Goal: Transaction & Acquisition: Obtain resource

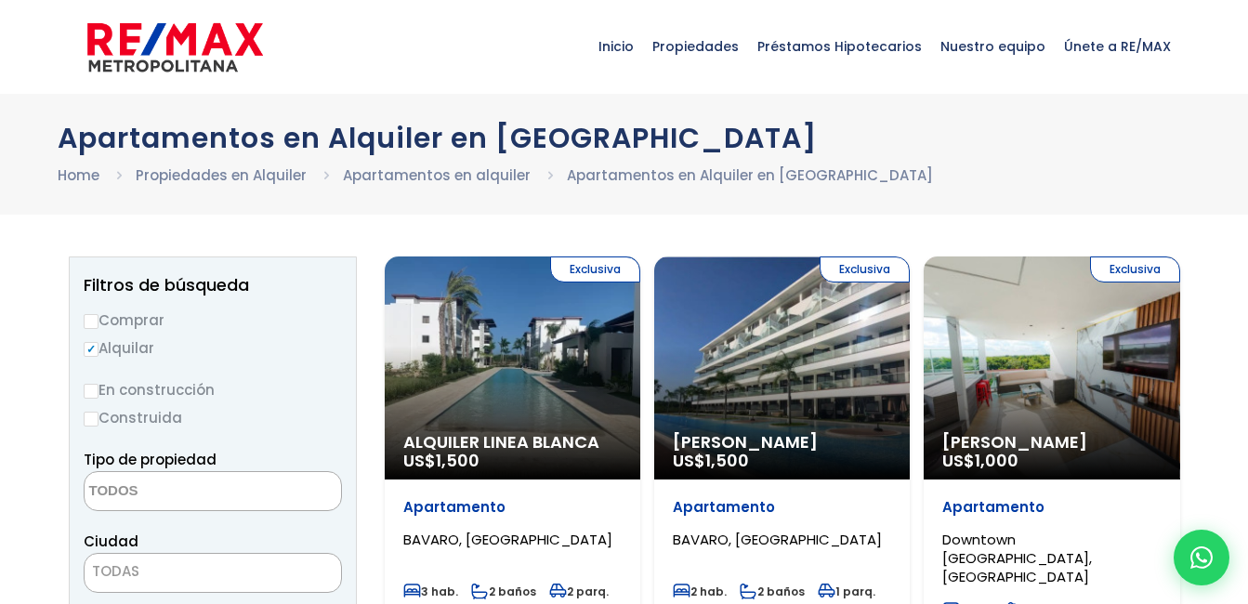
select select
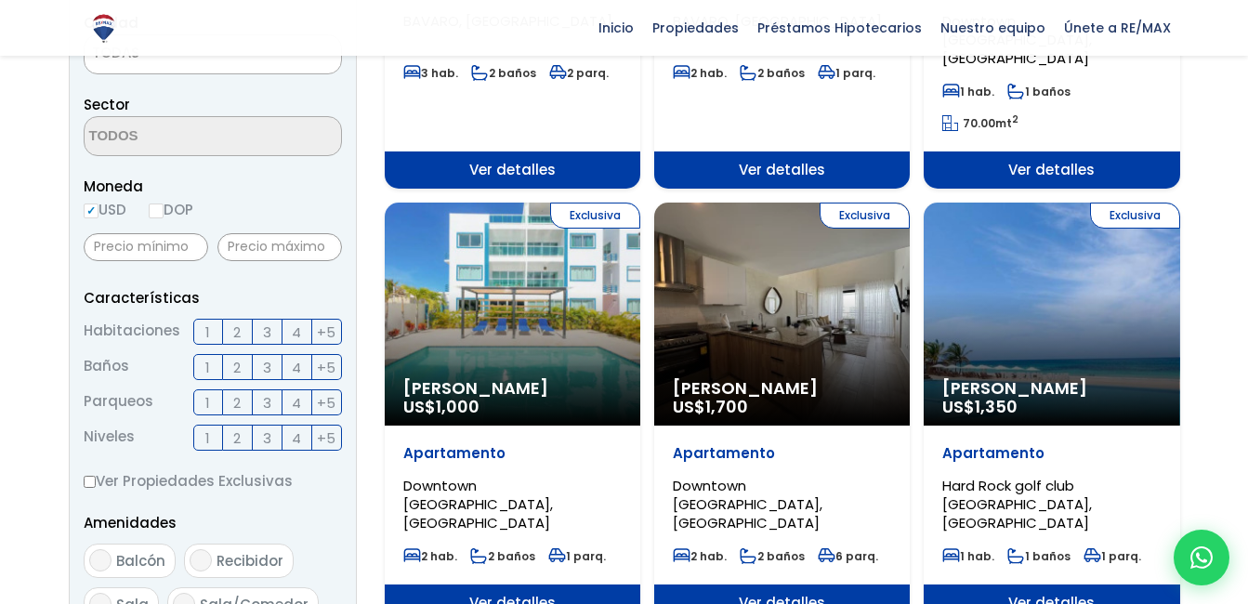
scroll to position [518, 0]
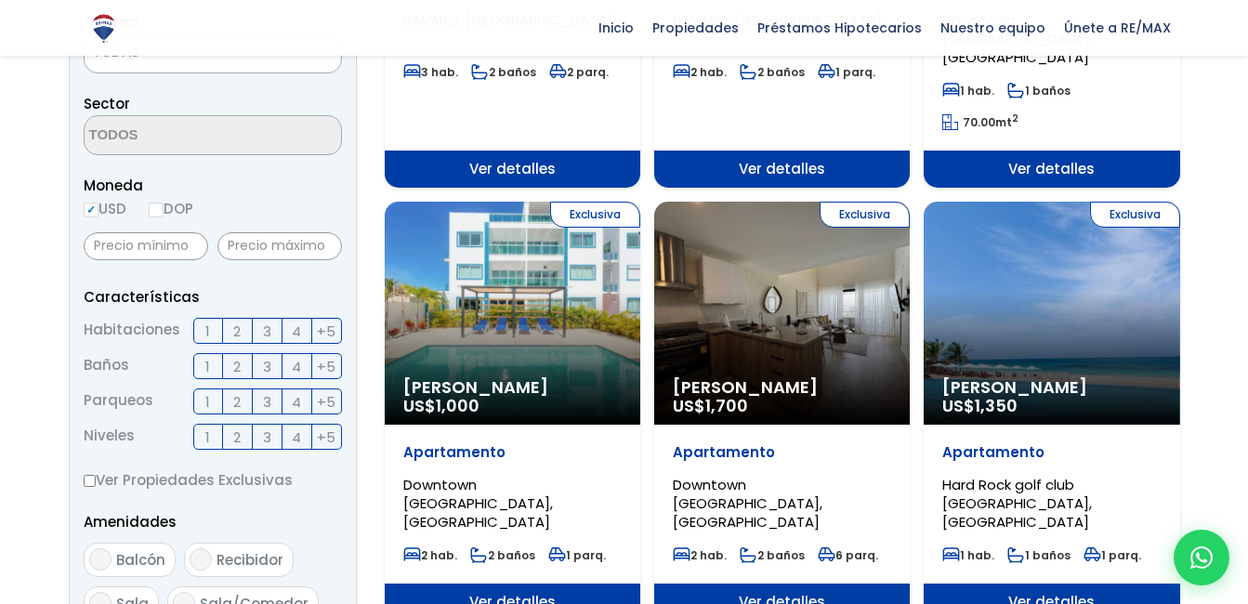
click at [203, 326] on label "1" at bounding box center [208, 331] width 30 height 26
click at [0, 0] on input "1" at bounding box center [0, 0] width 0 height 0
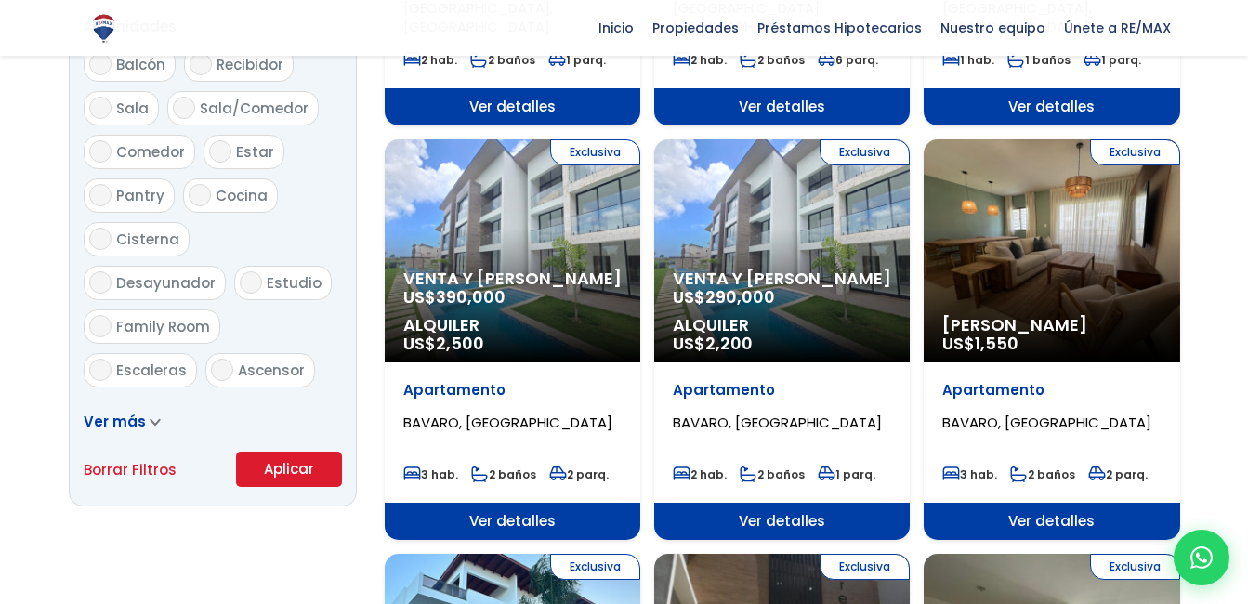
scroll to position [1014, 0]
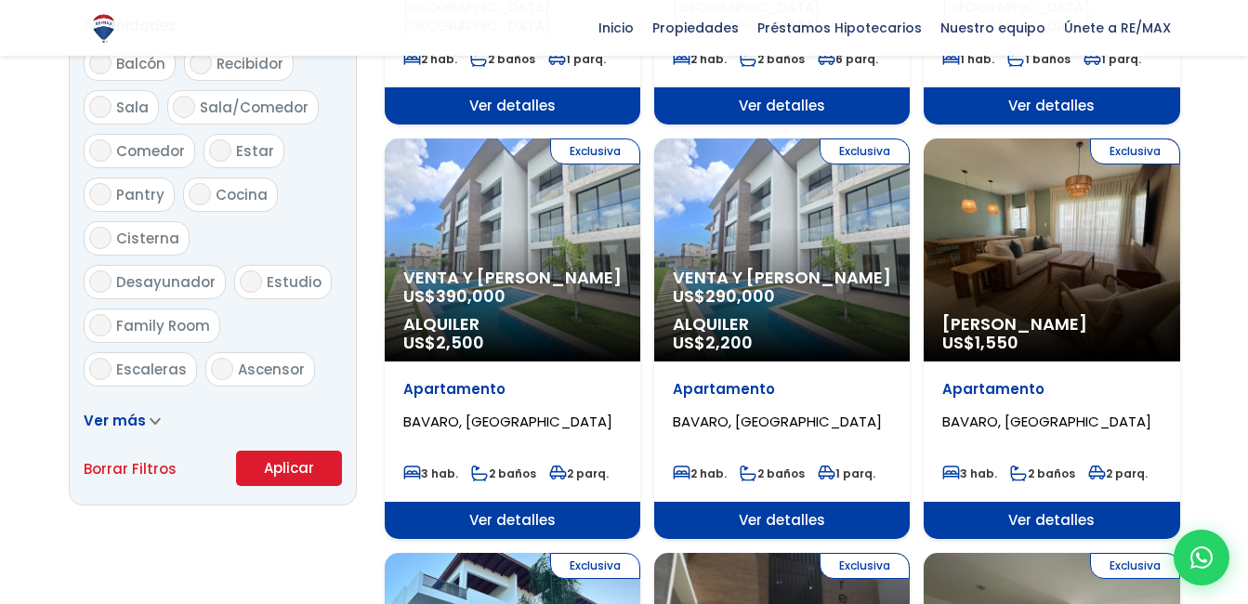
click at [296, 461] on button "Aplicar" at bounding box center [289, 468] width 106 height 35
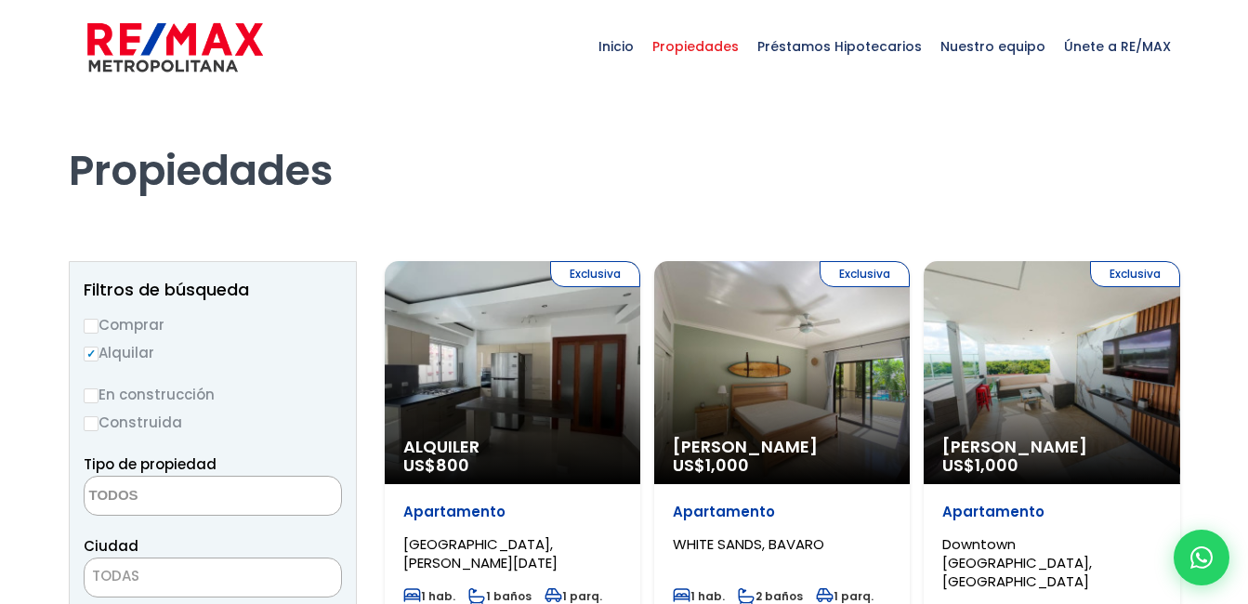
select select
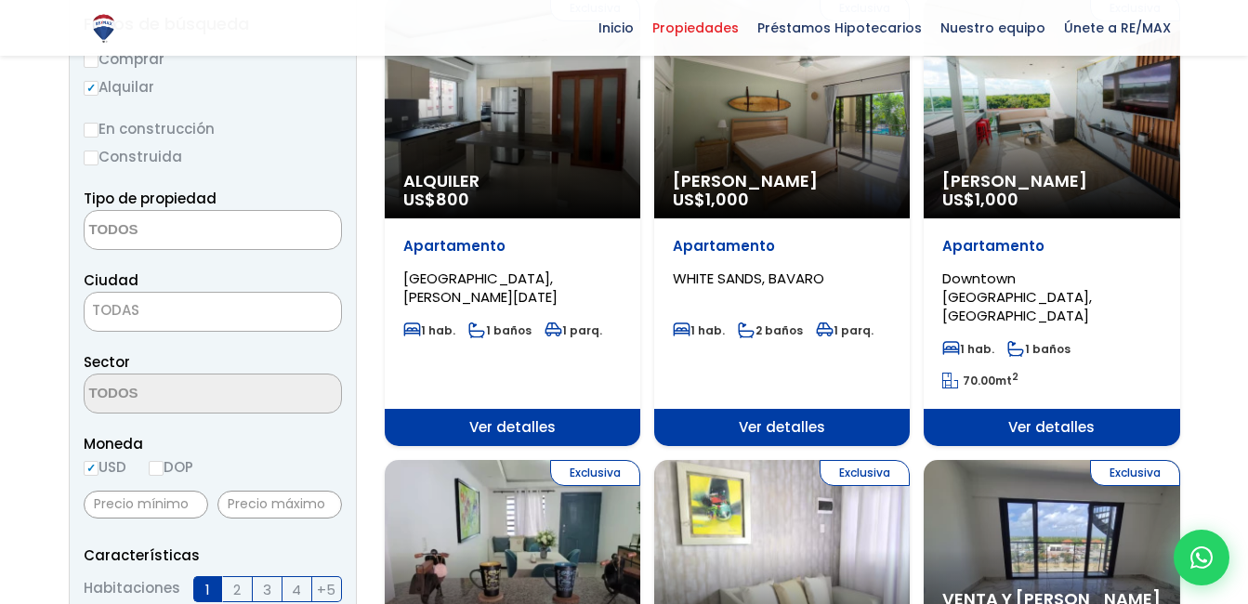
scroll to position [266, 0]
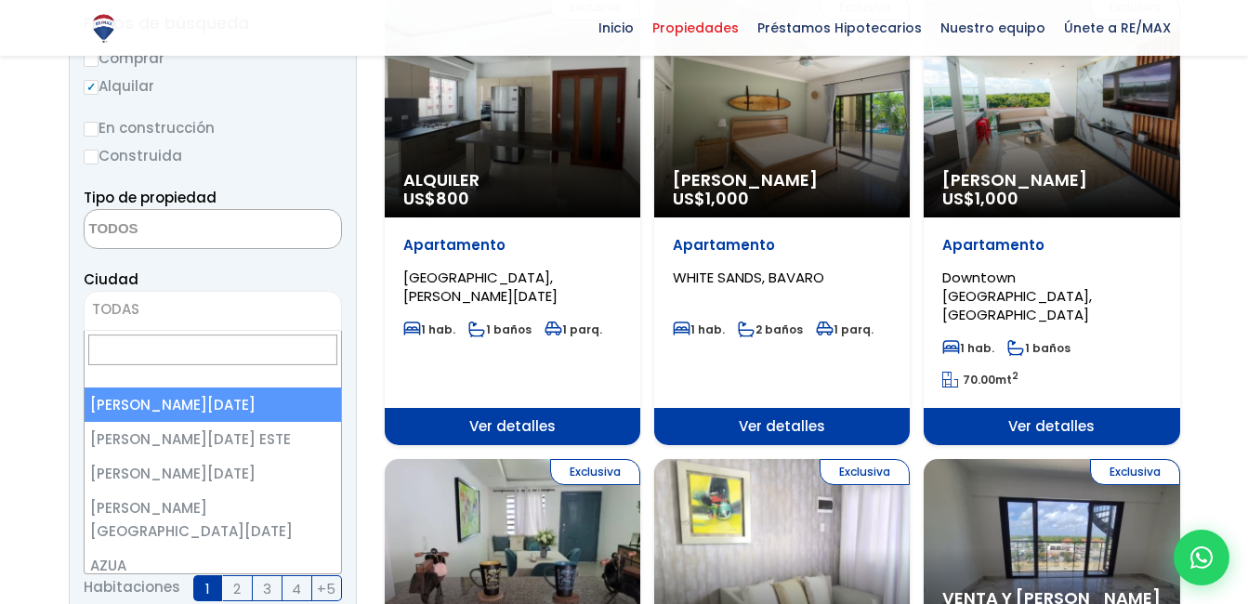
click at [171, 309] on span "TODAS" at bounding box center [213, 309] width 256 height 26
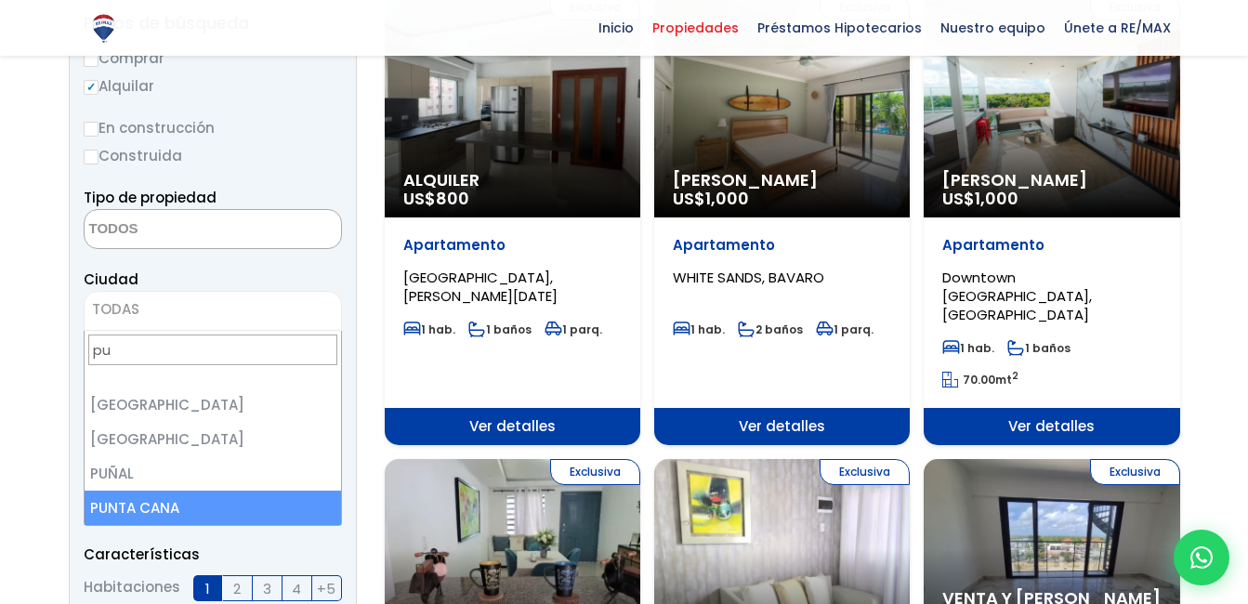
type input "pu"
select select "434"
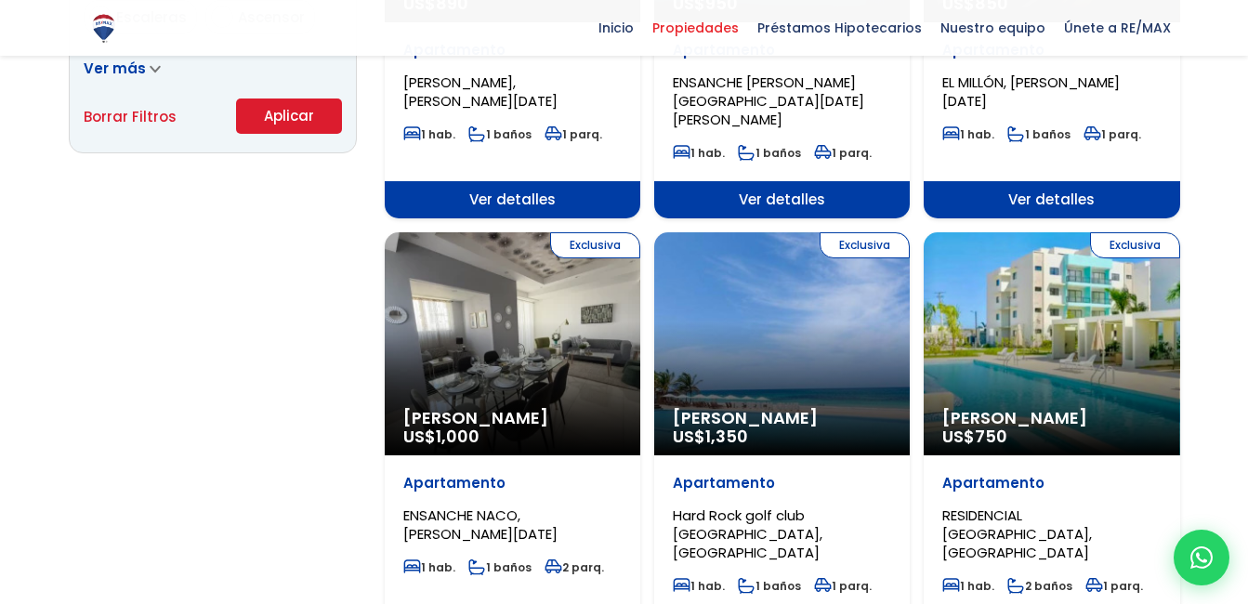
scroll to position [1412, 0]
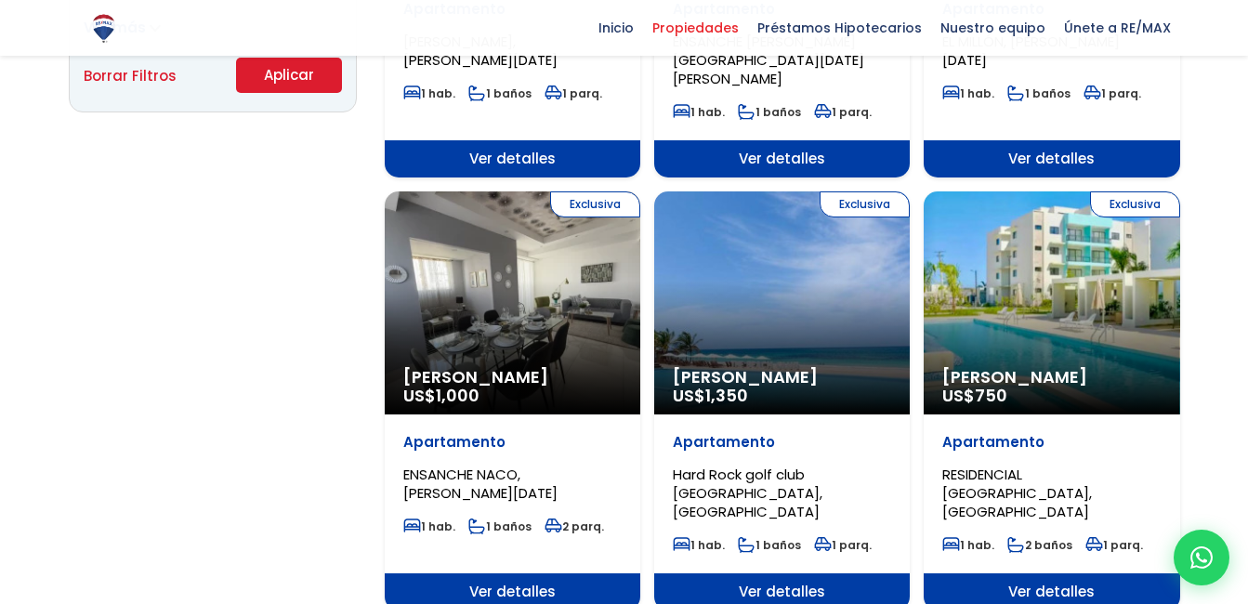
click at [291, 84] on button "Aplicar" at bounding box center [289, 75] width 106 height 35
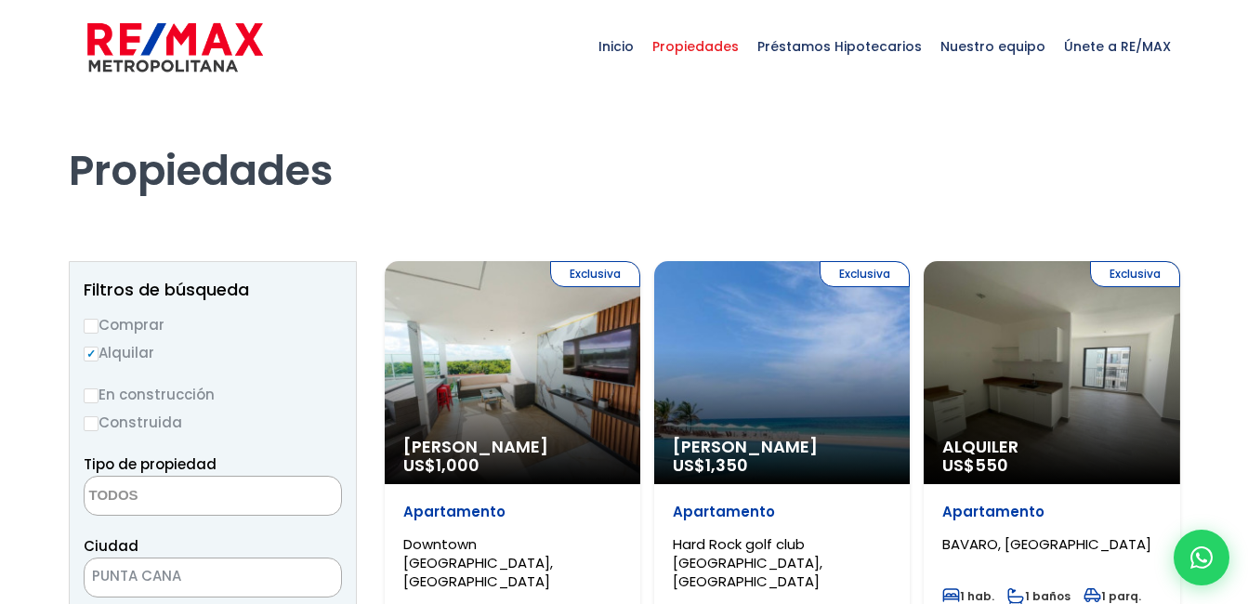
select select
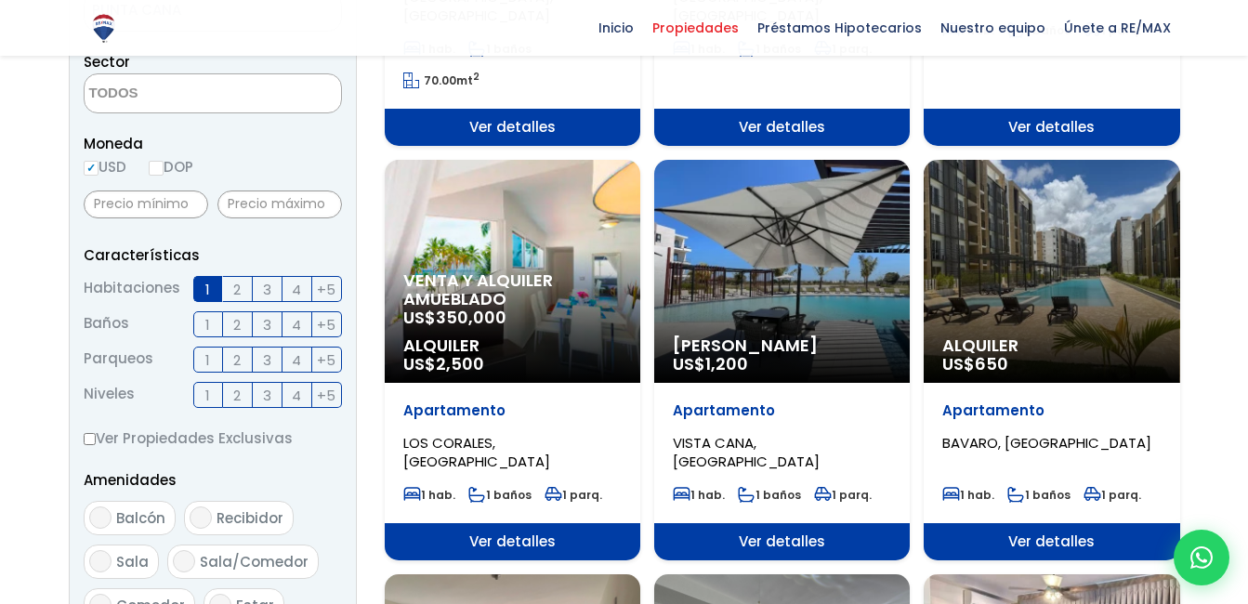
scroll to position [566, 0]
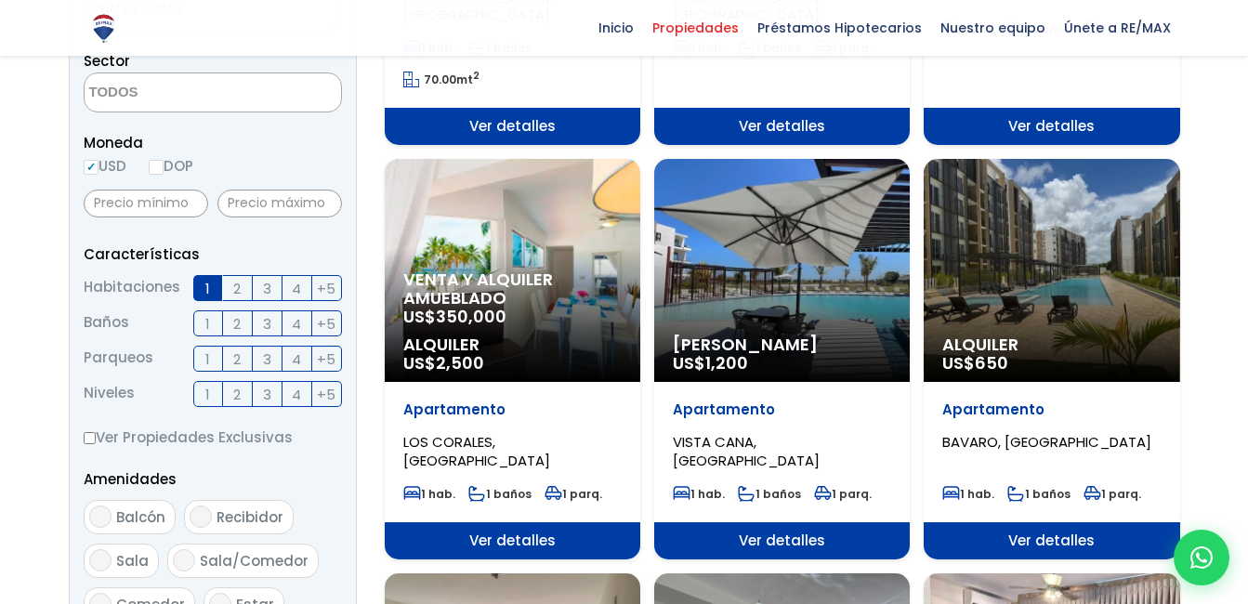
click at [1040, 276] on div "Alquiler US$ 650" at bounding box center [1050, 270] width 255 height 223
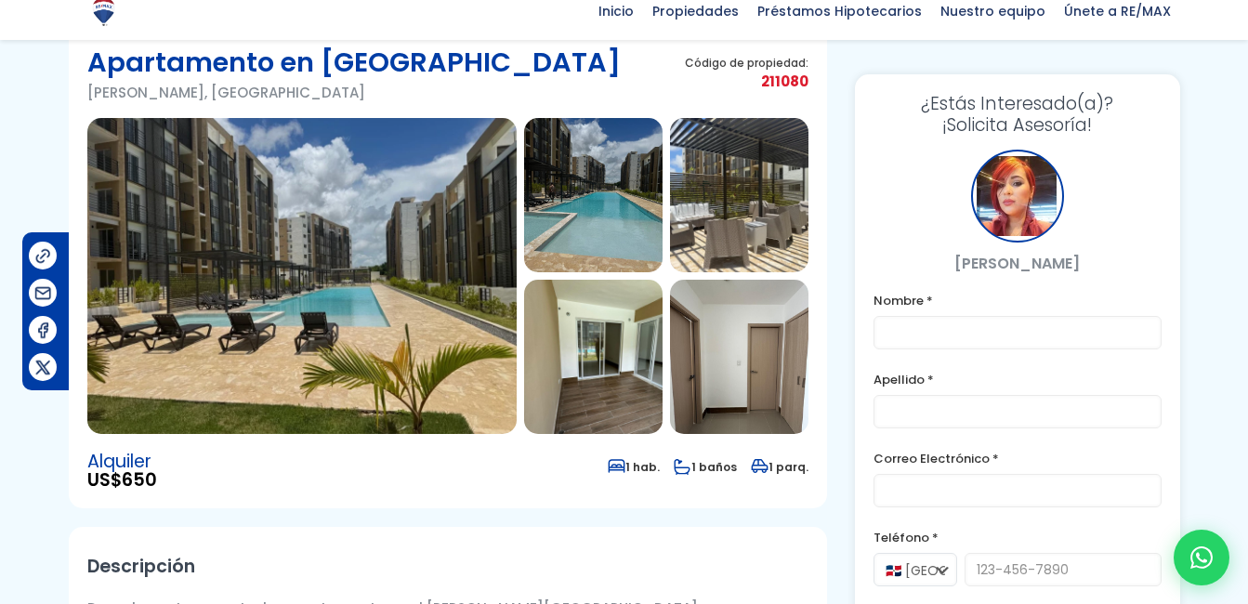
scroll to position [95, 0]
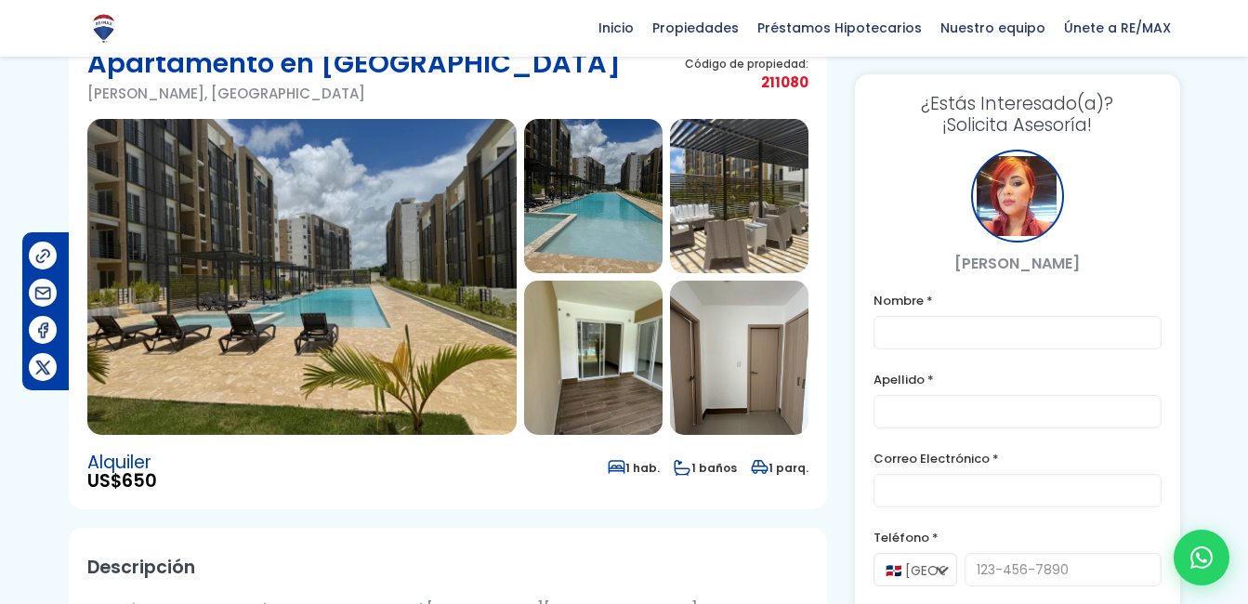
click at [620, 348] on img at bounding box center [593, 358] width 138 height 154
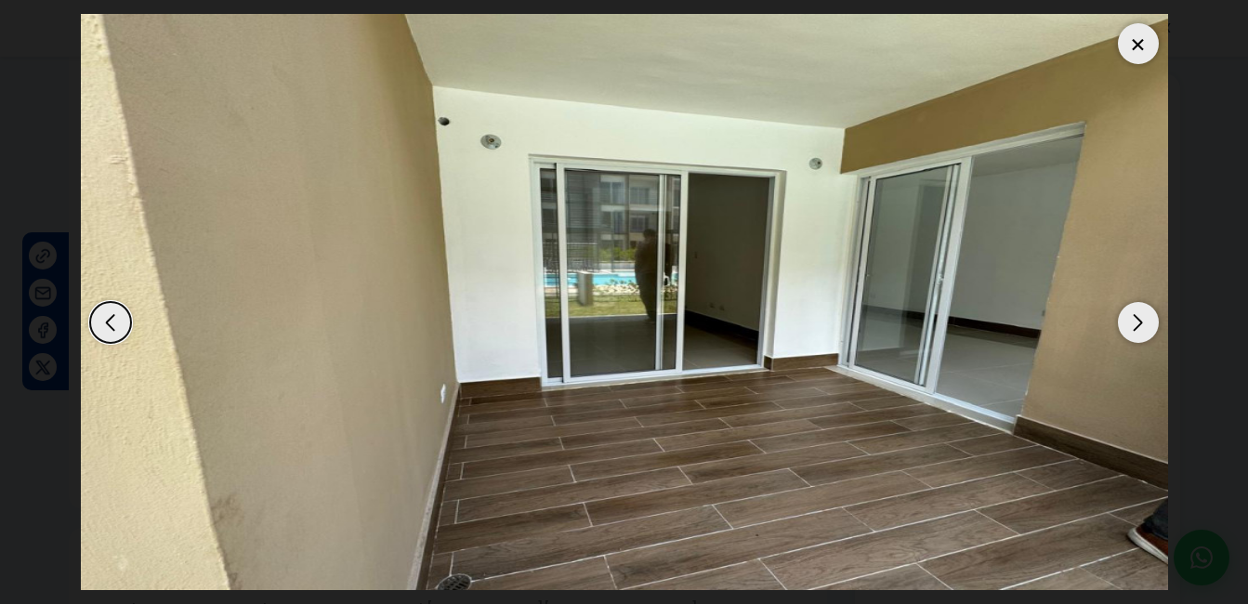
click at [1135, 332] on div "Next slide" at bounding box center [1138, 322] width 41 height 41
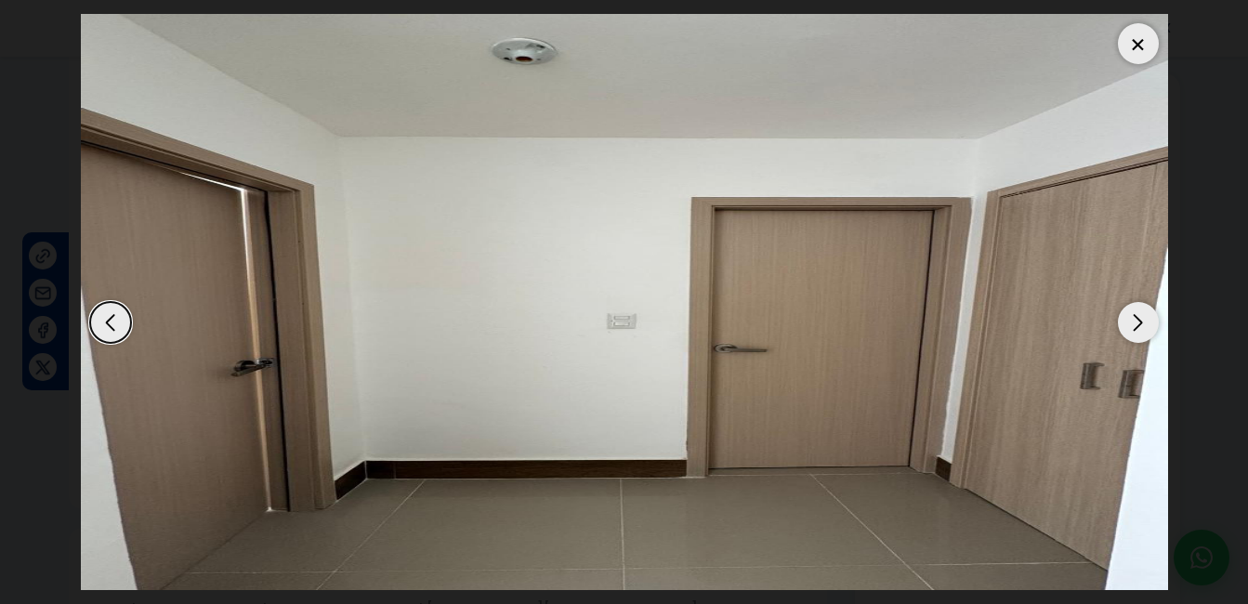
click at [1135, 332] on div "Next slide" at bounding box center [1138, 322] width 41 height 41
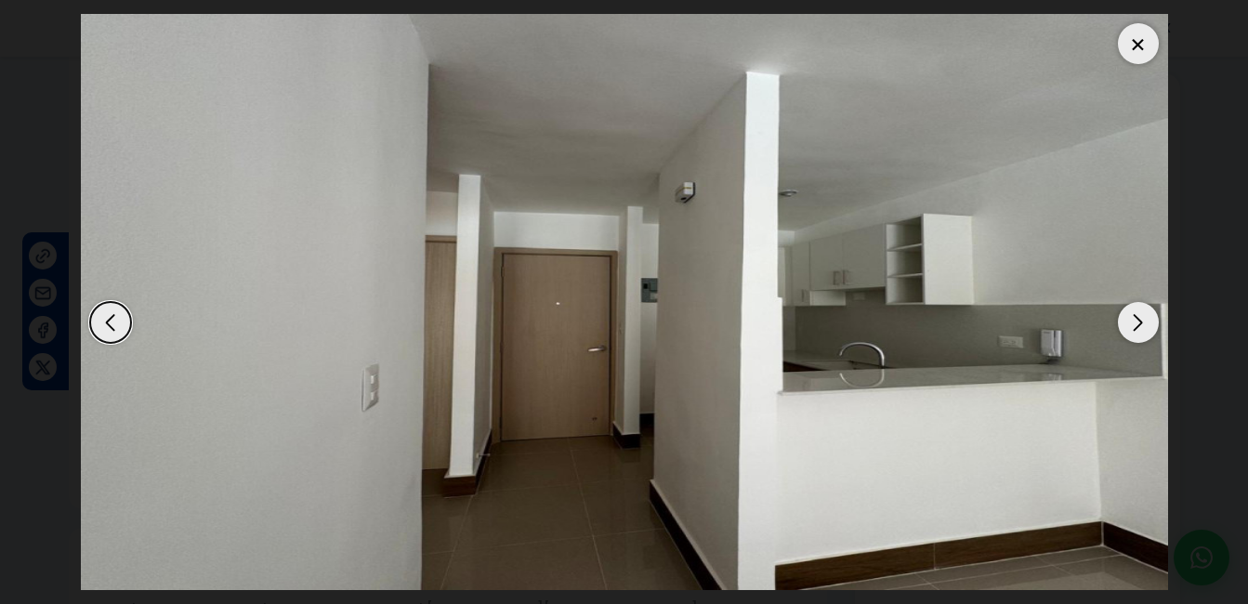
click at [1135, 332] on div "Next slide" at bounding box center [1138, 322] width 41 height 41
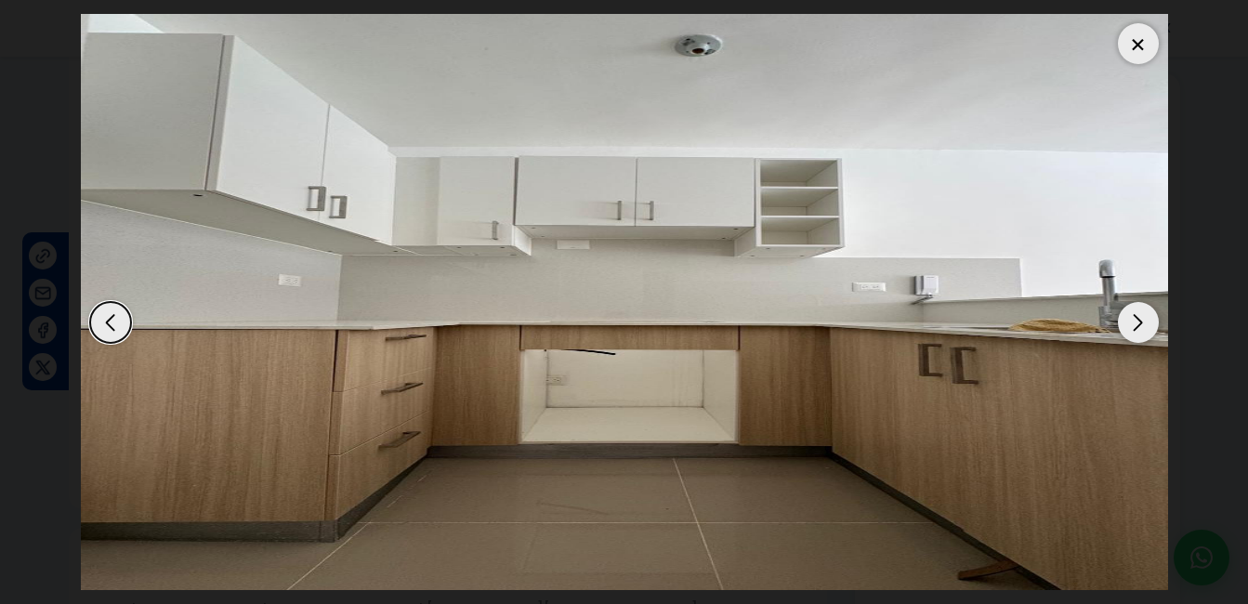
click at [1135, 332] on div "Next slide" at bounding box center [1138, 322] width 41 height 41
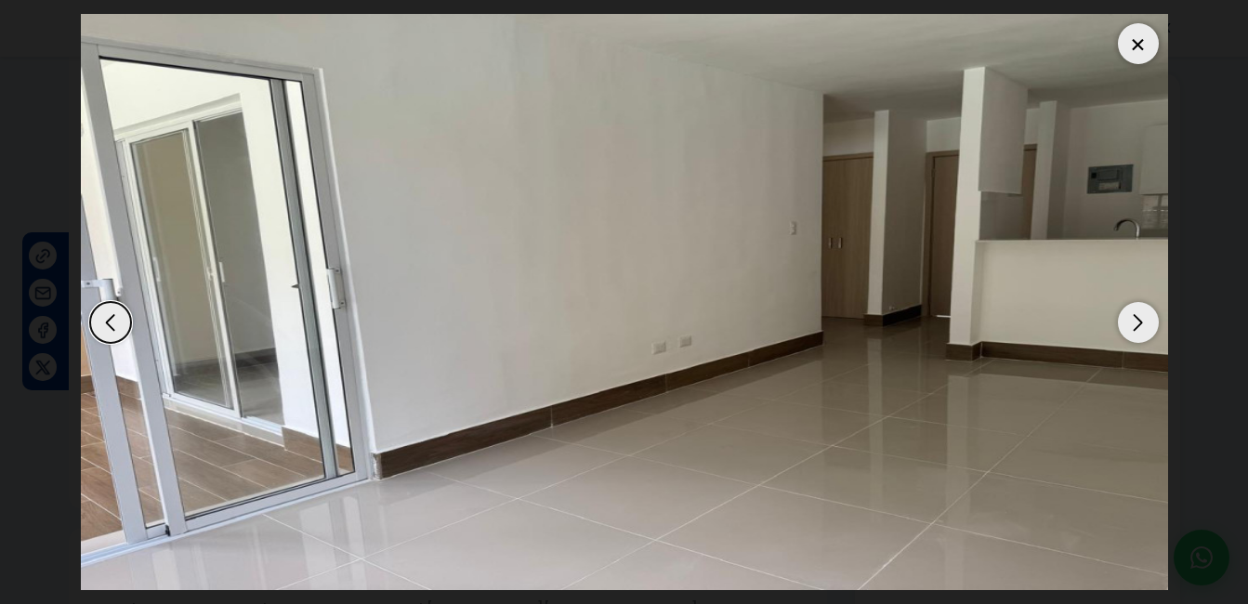
click at [1135, 332] on div "Next slide" at bounding box center [1138, 322] width 41 height 41
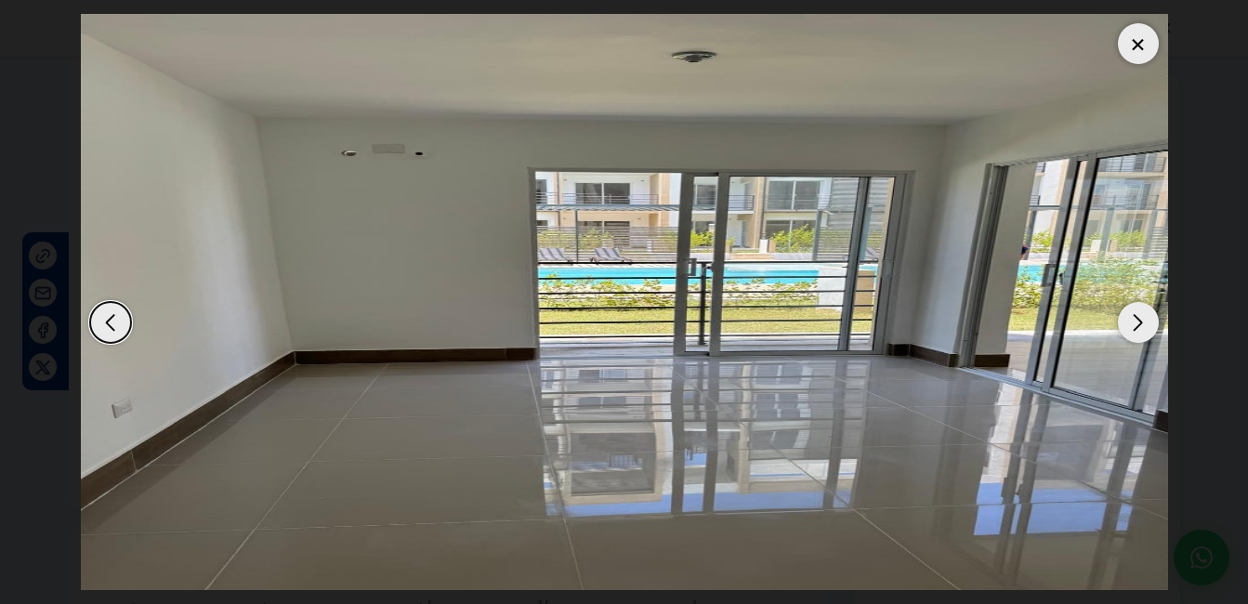
click at [1135, 332] on div "Next slide" at bounding box center [1138, 322] width 41 height 41
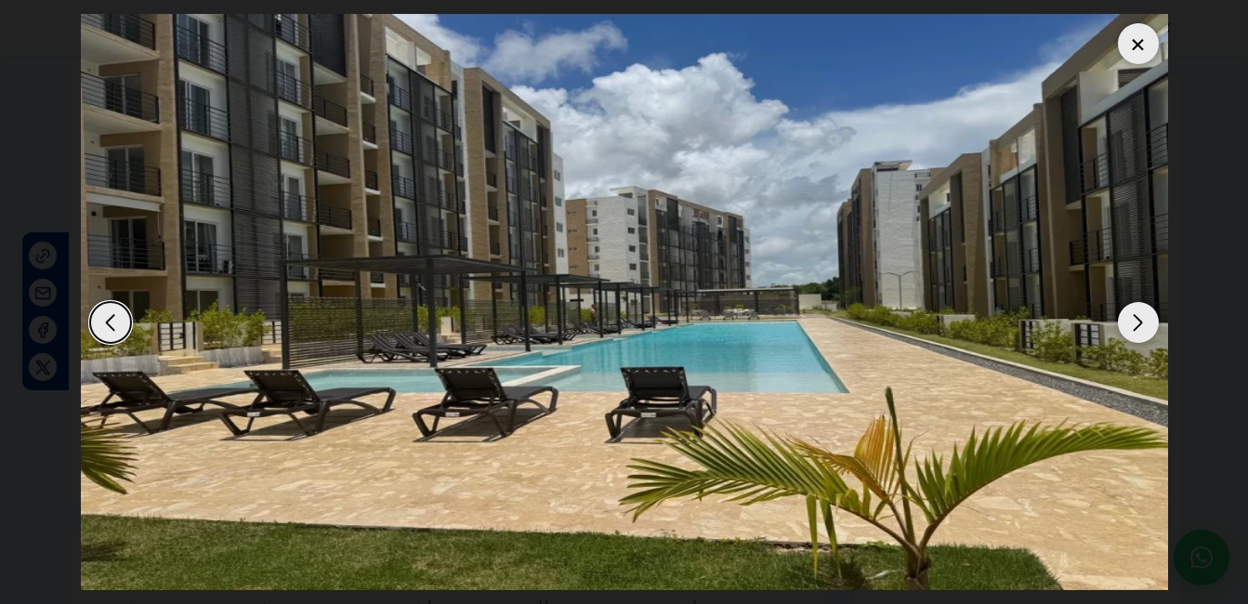
click at [1135, 332] on div "Next slide" at bounding box center [1138, 322] width 41 height 41
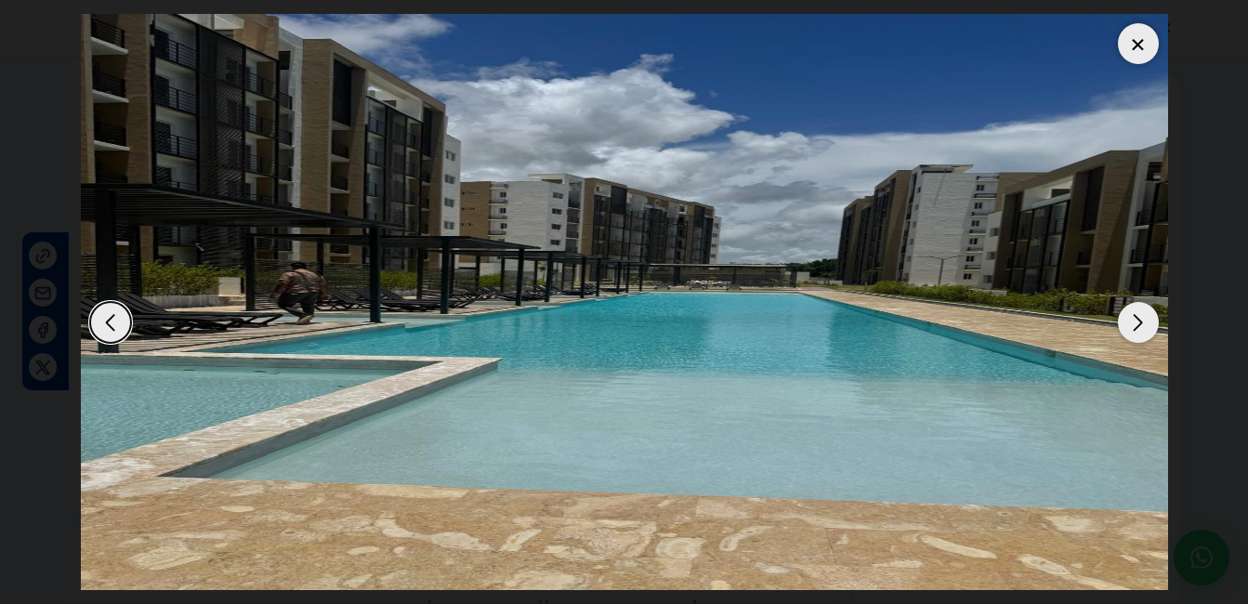
click at [1135, 332] on div "Next slide" at bounding box center [1138, 322] width 41 height 41
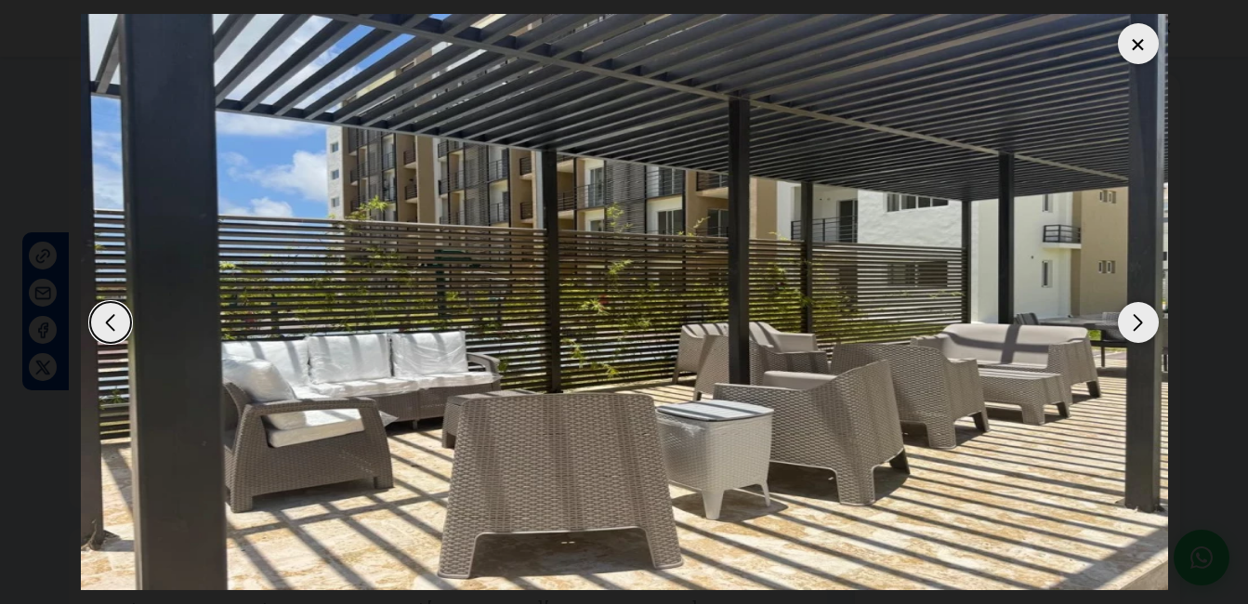
click at [1135, 332] on div "Next slide" at bounding box center [1138, 322] width 41 height 41
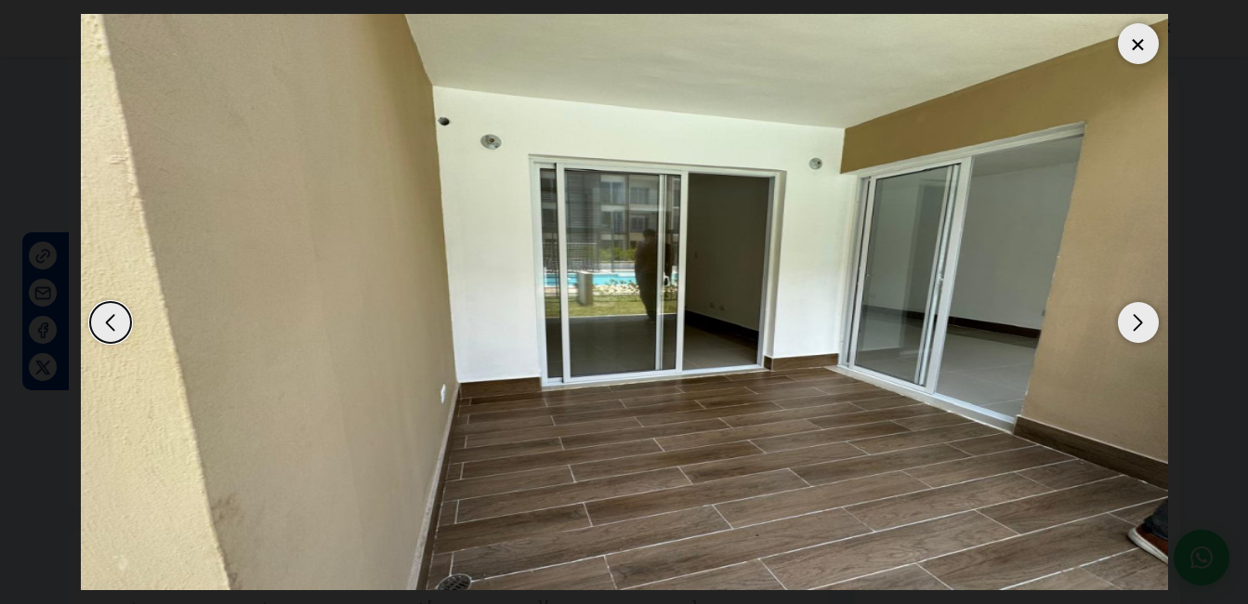
click at [1135, 332] on div "Next slide" at bounding box center [1138, 322] width 41 height 41
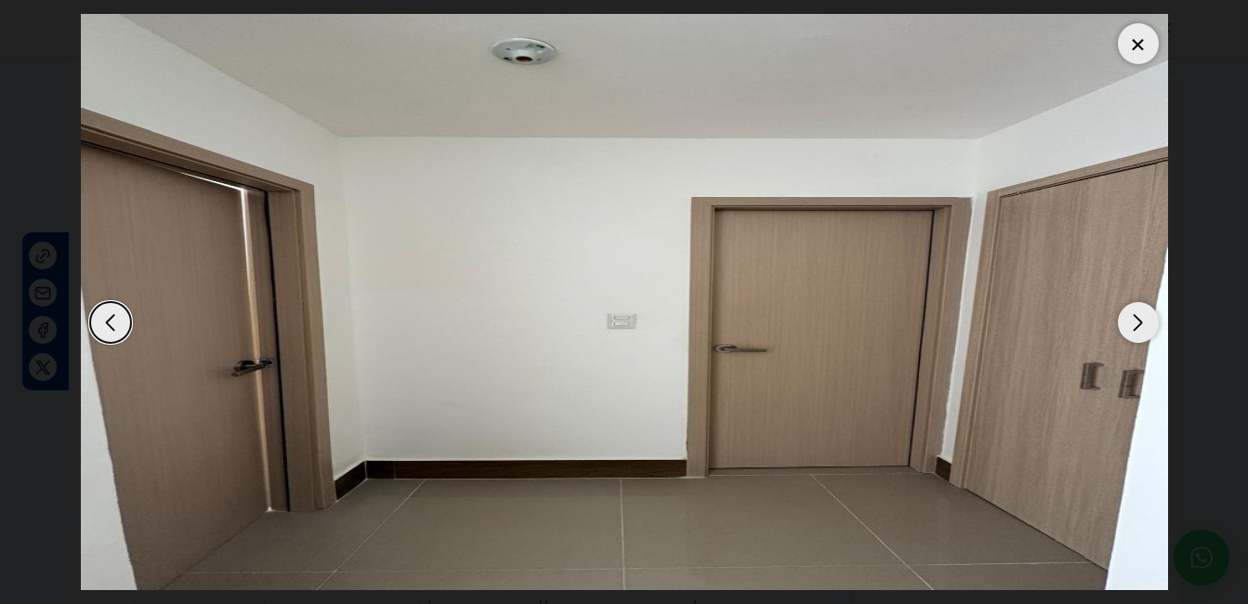
click at [1135, 53] on div at bounding box center [1138, 43] width 41 height 41
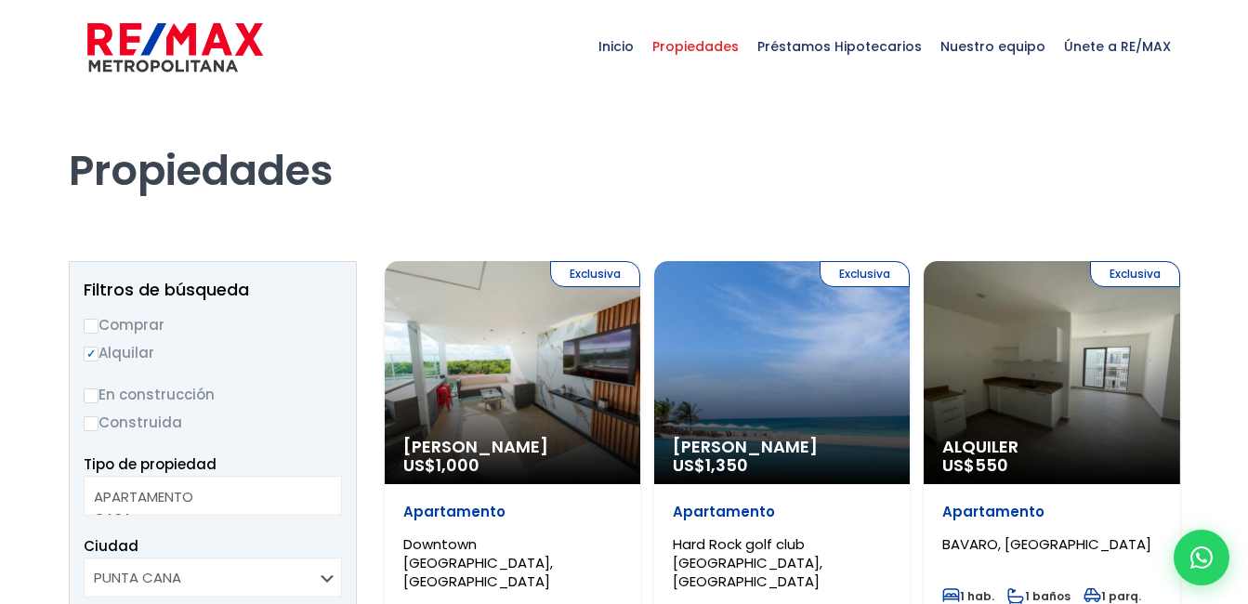
select select
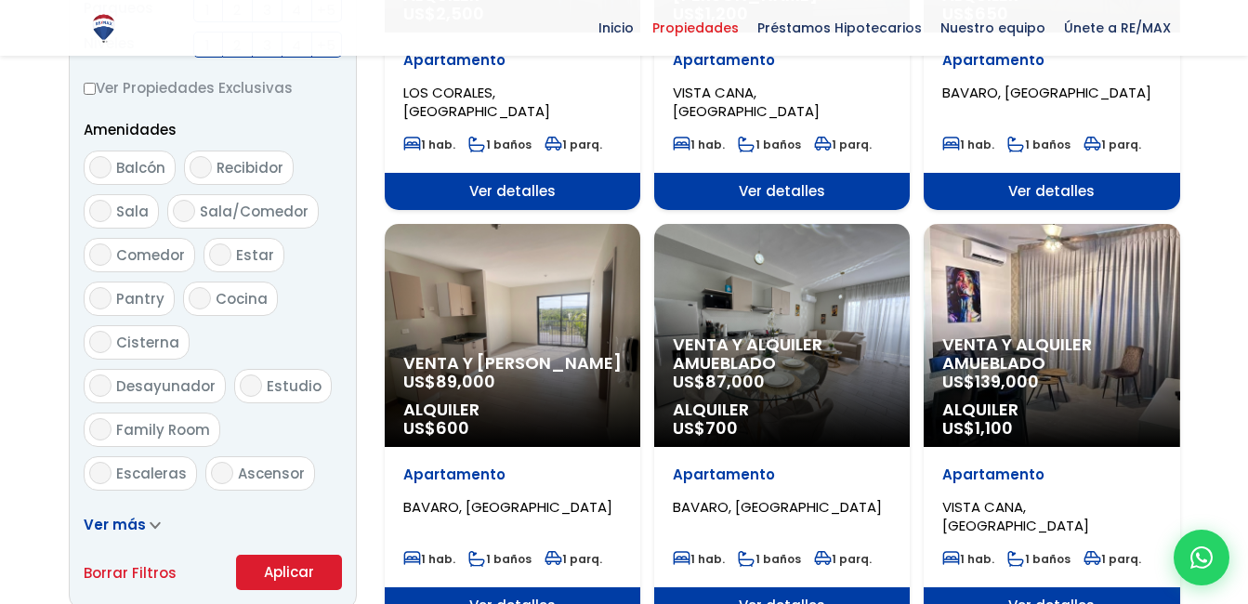
scroll to position [916, 0]
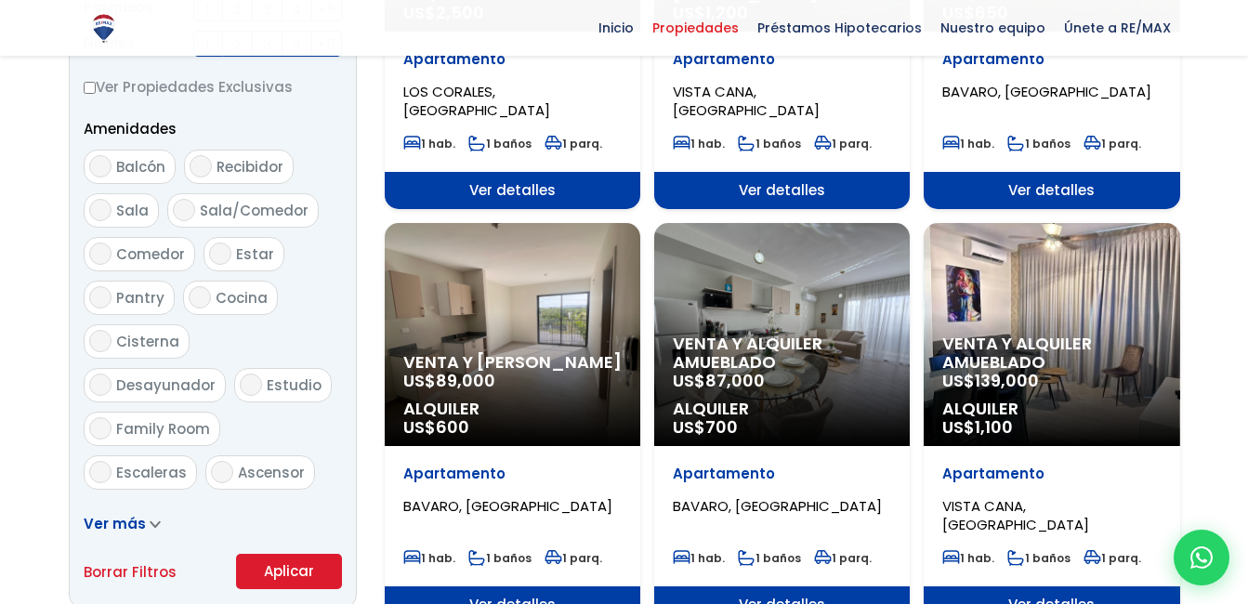
click at [274, 579] on button "Aplicar" at bounding box center [289, 571] width 106 height 35
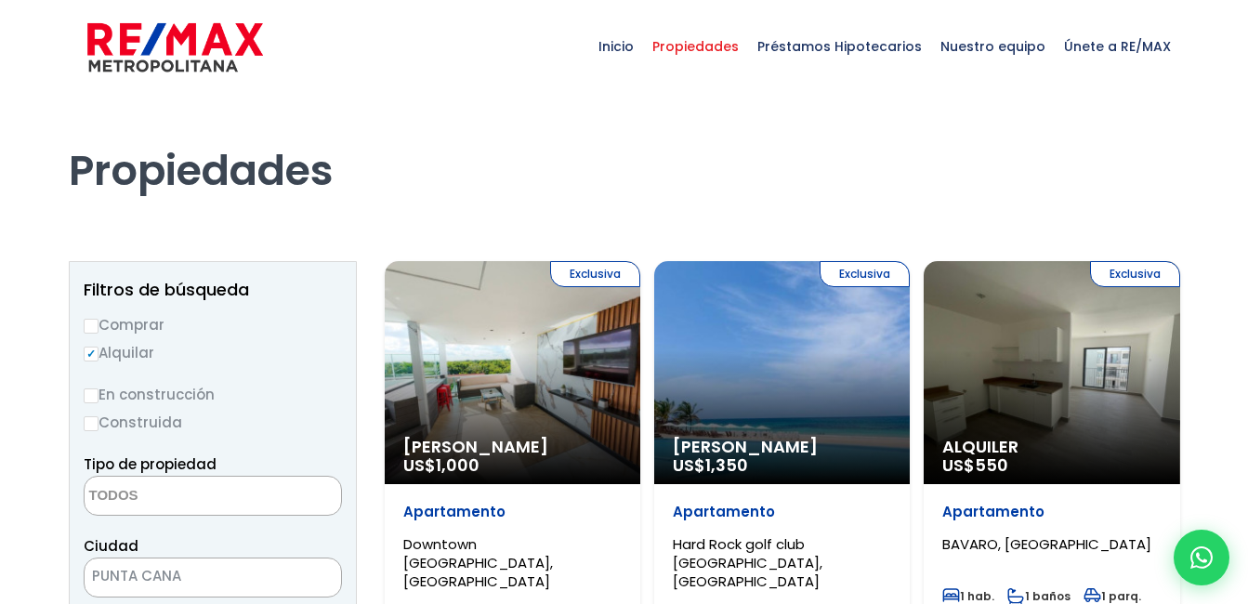
select select
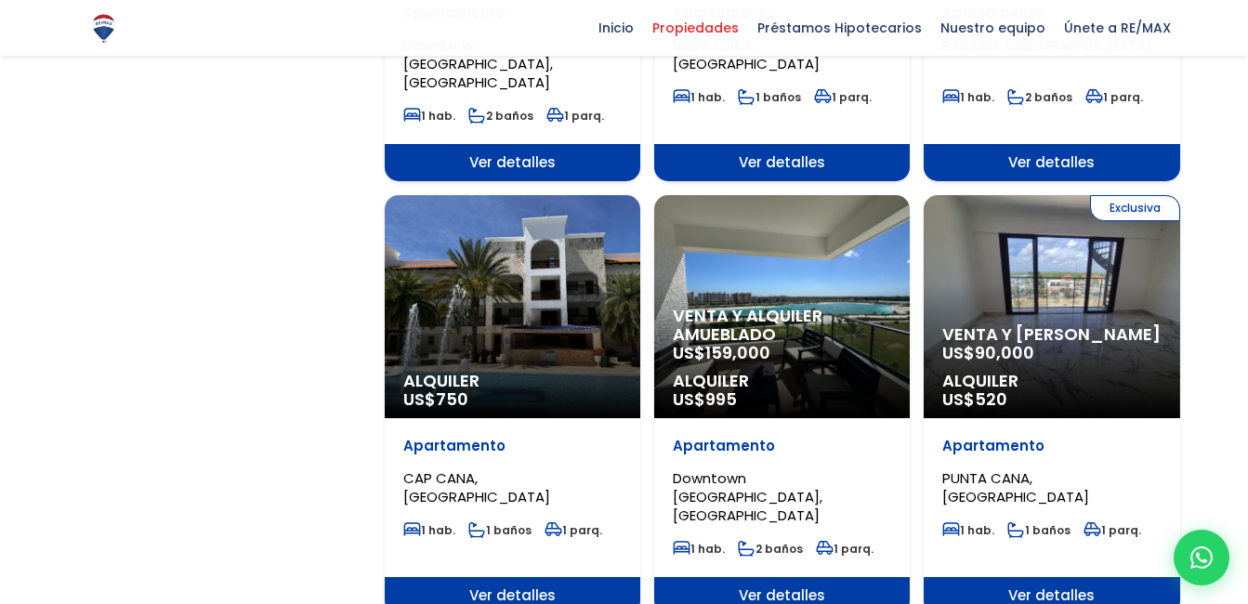
scroll to position [1792, 0]
